Goal: Navigation & Orientation: Find specific page/section

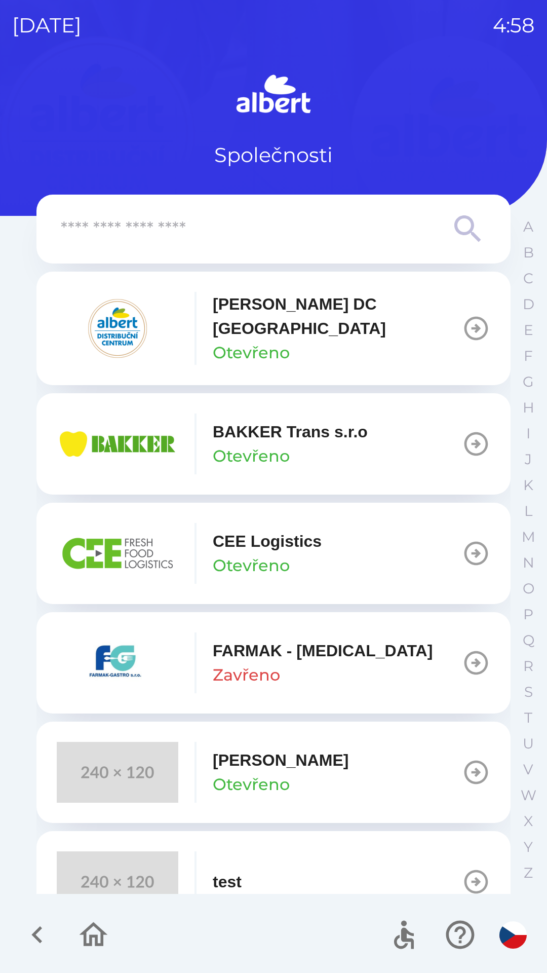
scroll to position [26, 0]
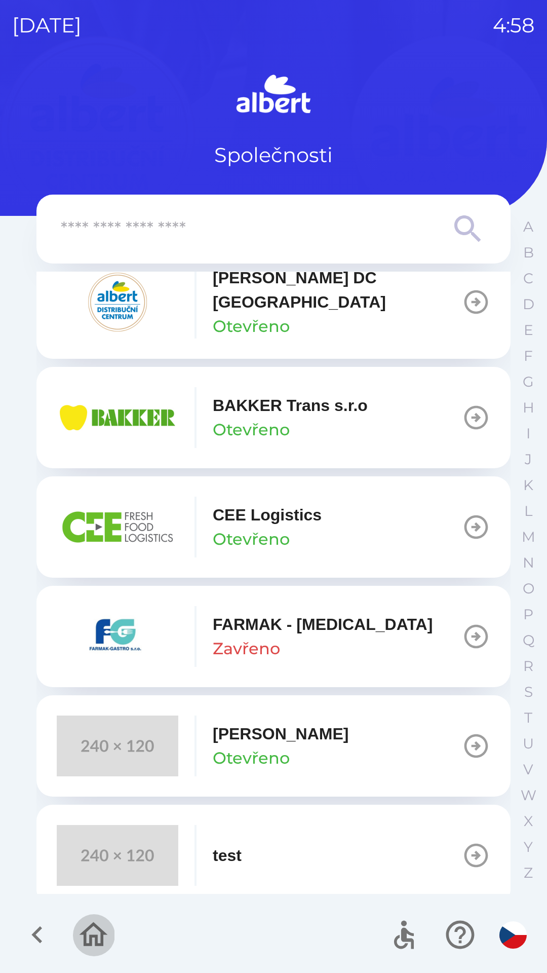
click at [101, 944] on icon "button" at bounding box center [94, 934] width 28 height 24
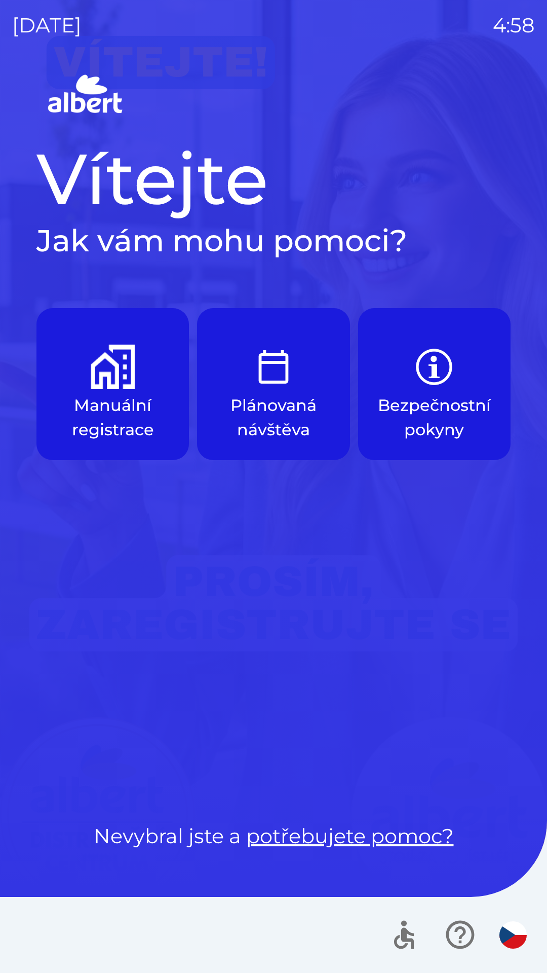
click at [115, 390] on button "Manuální registrace" at bounding box center [112, 384] width 153 height 152
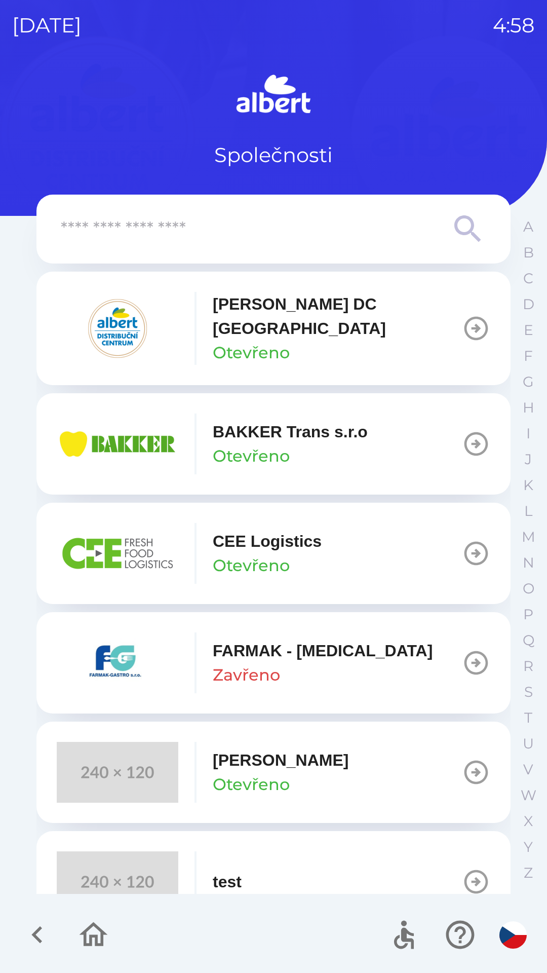
click at [81, 941] on icon "button" at bounding box center [94, 935] width 34 height 34
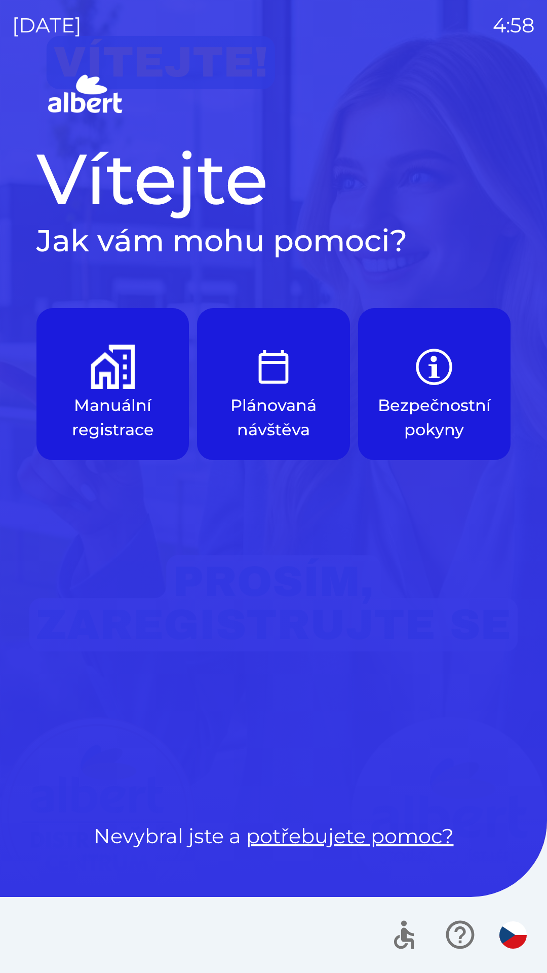
click at [461, 411] on p "Bezpečnostní pokyny" at bounding box center [434, 417] width 113 height 49
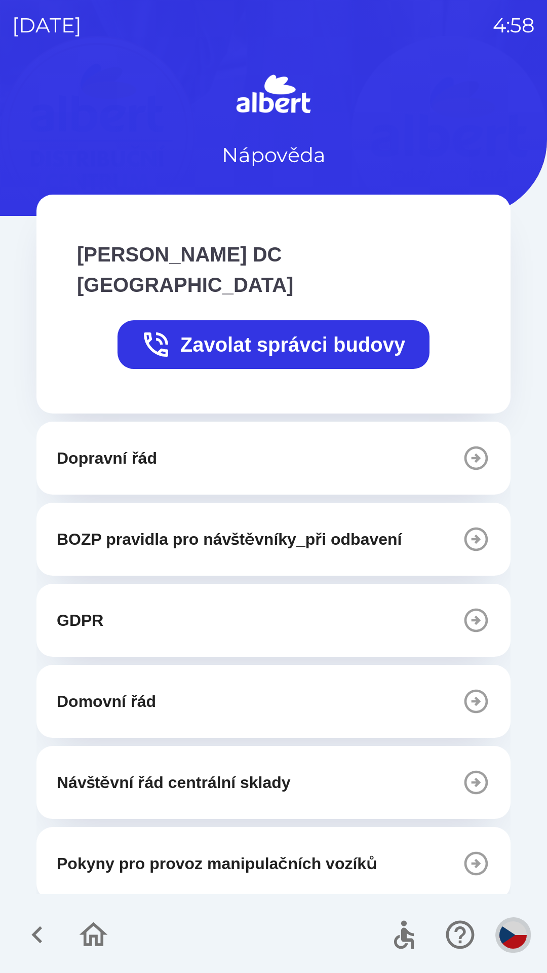
click at [506, 923] on img "button" at bounding box center [513, 934] width 27 height 27
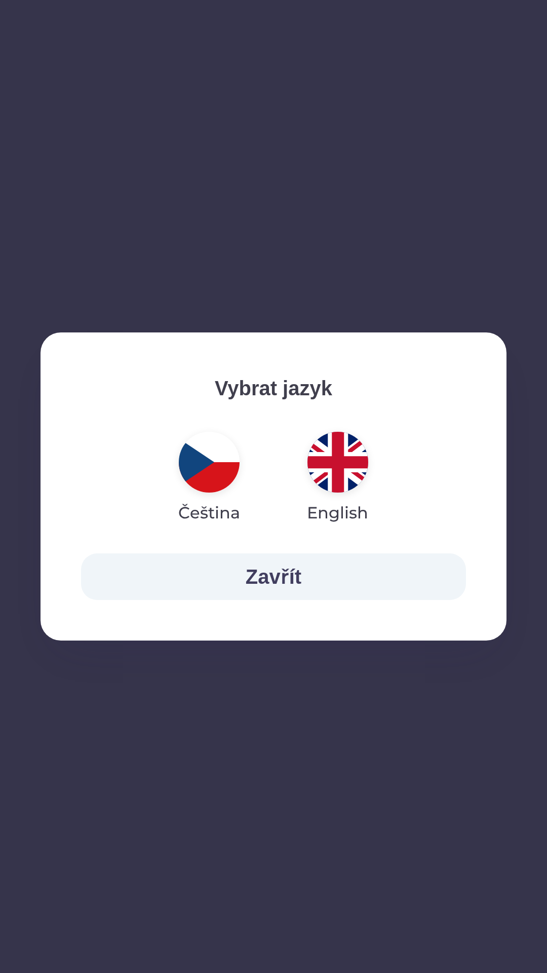
click at [347, 447] on img "button" at bounding box center [338, 462] width 61 height 61
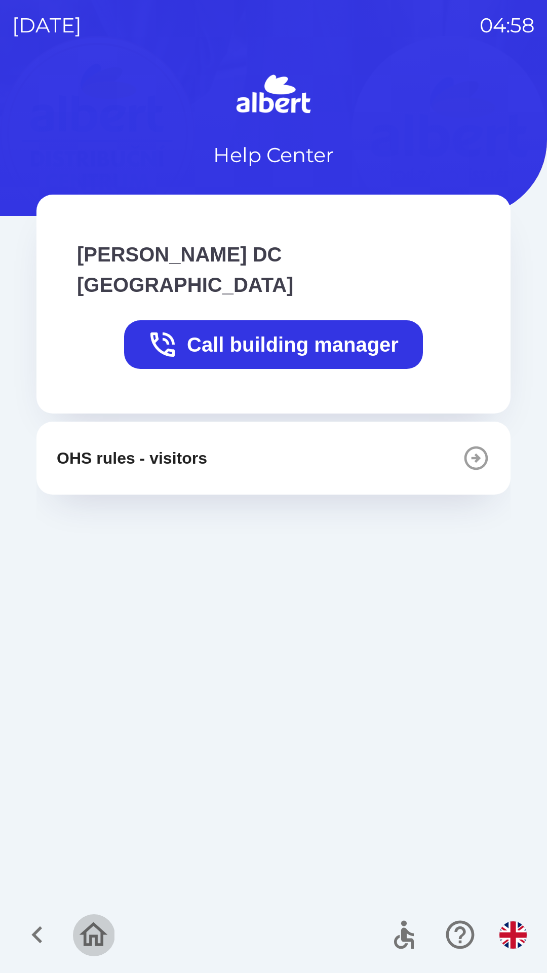
click at [92, 930] on icon "button" at bounding box center [94, 935] width 34 height 34
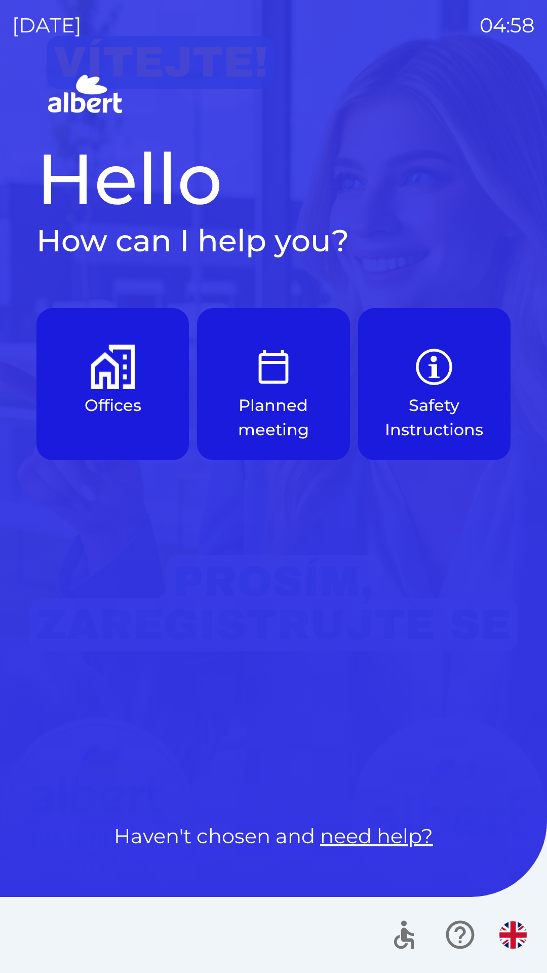
click at [243, 393] on p "Planned meeting" at bounding box center [273, 417] width 104 height 49
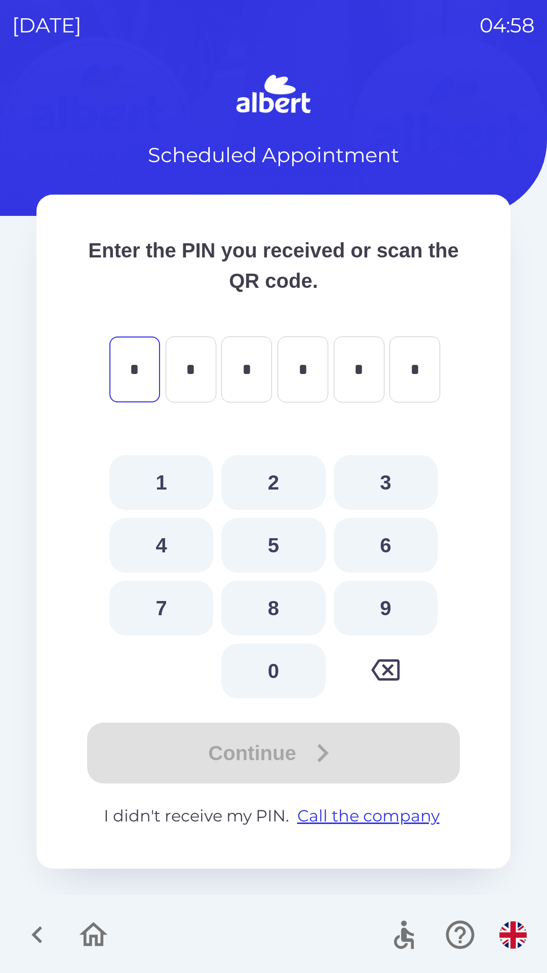
click at [26, 931] on icon "button" at bounding box center [37, 935] width 34 height 34
